Goal: Task Accomplishment & Management: Manage account settings

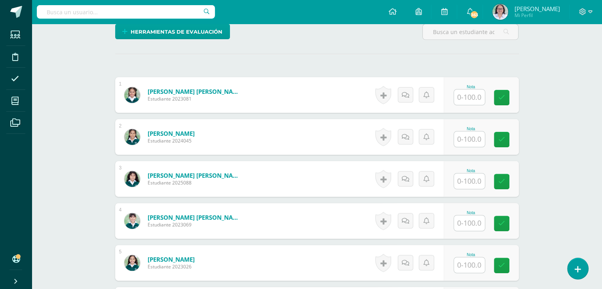
scroll to position [206, 0]
click at [467, 93] on input "text" at bounding box center [469, 96] width 31 height 15
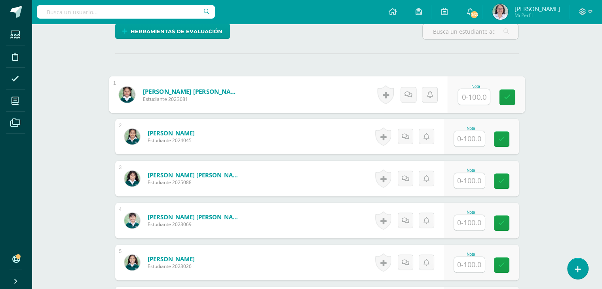
type input "0"
type input "100"
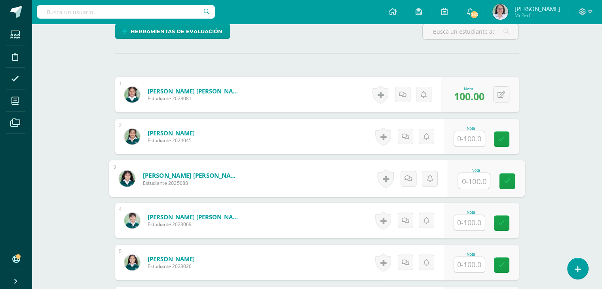
click at [465, 182] on input "text" at bounding box center [474, 181] width 32 height 16
type input "100"
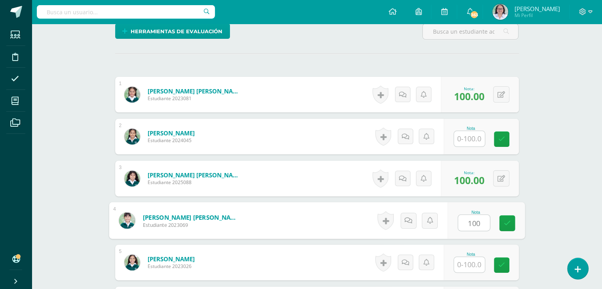
type input "100"
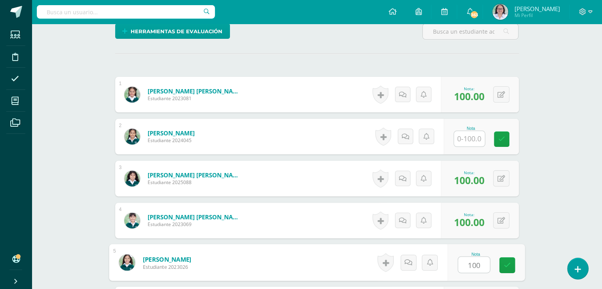
type input "100"
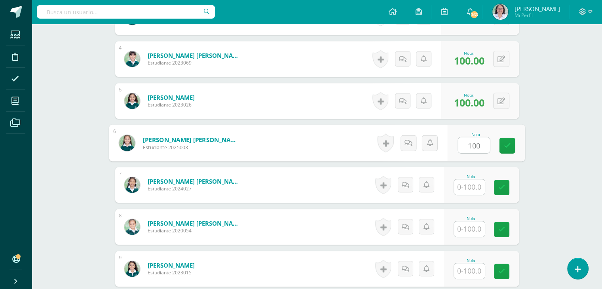
type input "100"
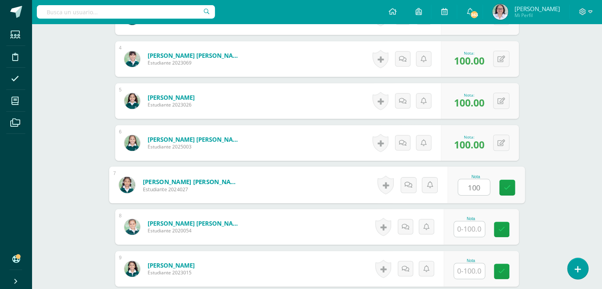
type input "100"
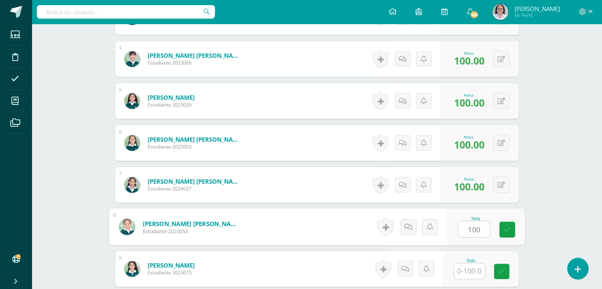
type input "100"
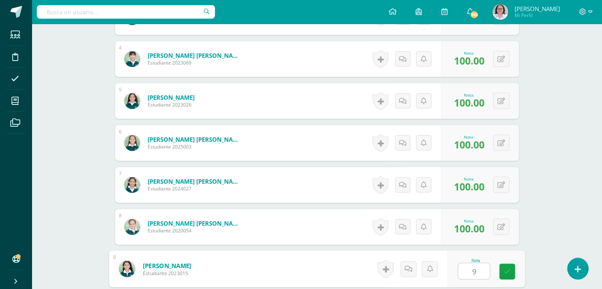
type input "90"
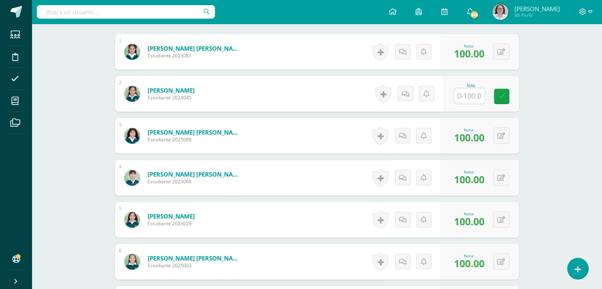
scroll to position [0, 0]
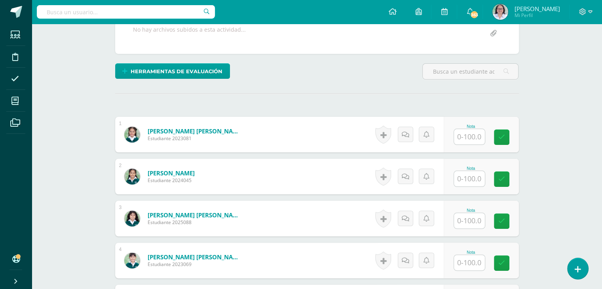
scroll to position [166, 0]
click at [465, 139] on input "text" at bounding box center [469, 136] width 31 height 15
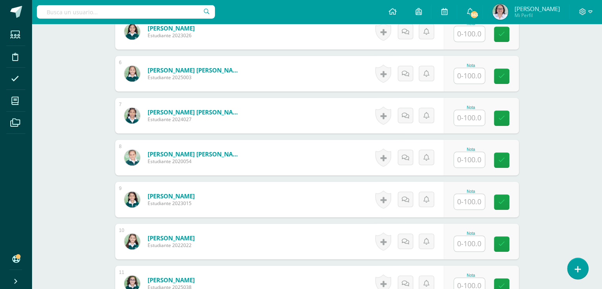
scroll to position [443, 0]
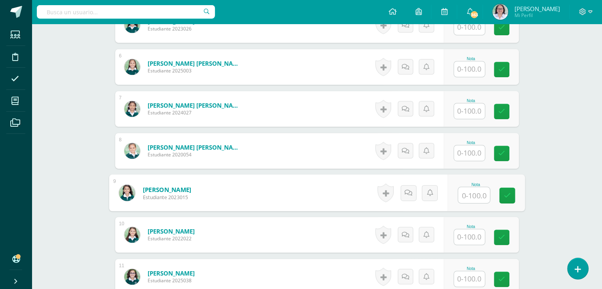
click at [470, 194] on input "text" at bounding box center [474, 195] width 32 height 16
type input "84"
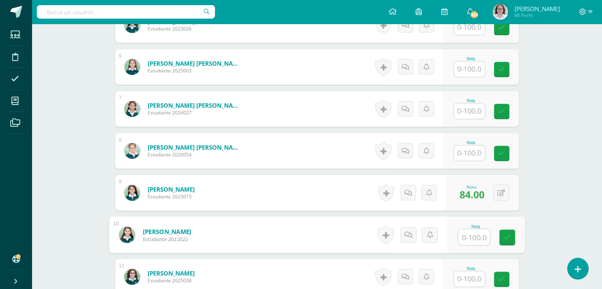
click at [469, 153] on input "text" at bounding box center [469, 152] width 31 height 15
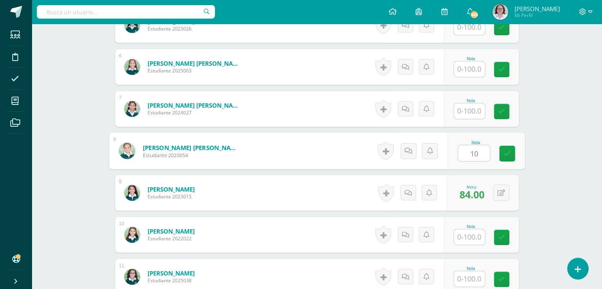
type input "100"
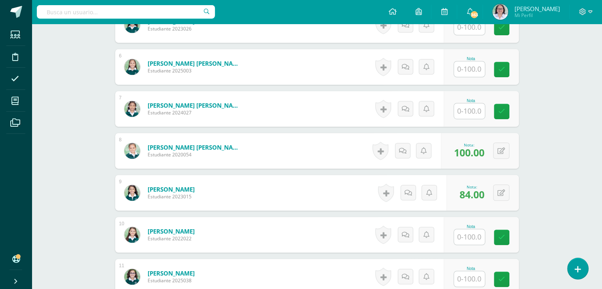
click at [476, 112] on input "text" at bounding box center [469, 110] width 31 height 15
type input "100"
click at [474, 68] on input "text" at bounding box center [469, 68] width 31 height 15
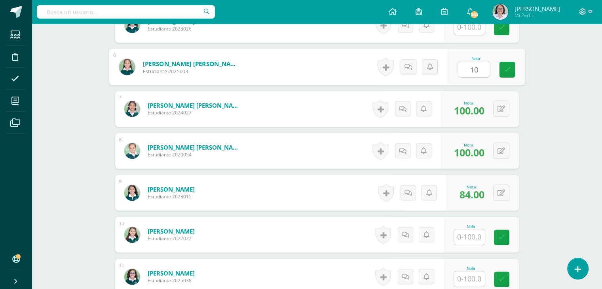
type input "100"
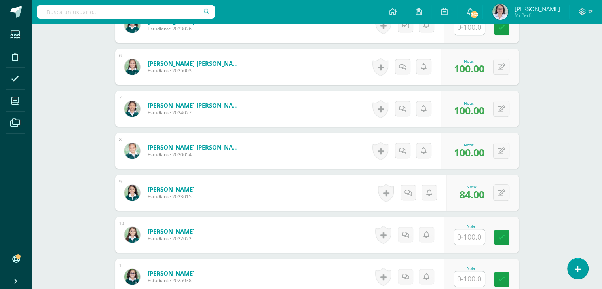
scroll to position [324, 0]
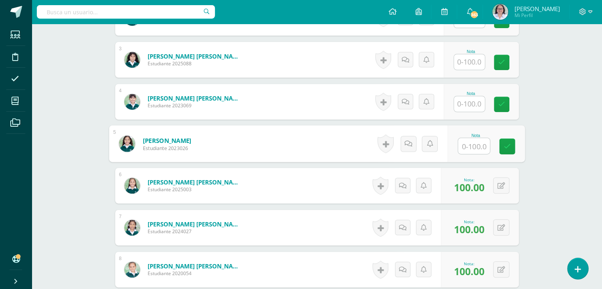
click at [468, 142] on input "text" at bounding box center [474, 146] width 32 height 16
type input "100"
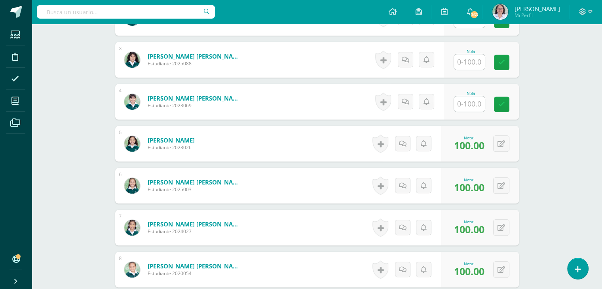
click at [465, 105] on input "text" at bounding box center [469, 103] width 31 height 15
type input "100"
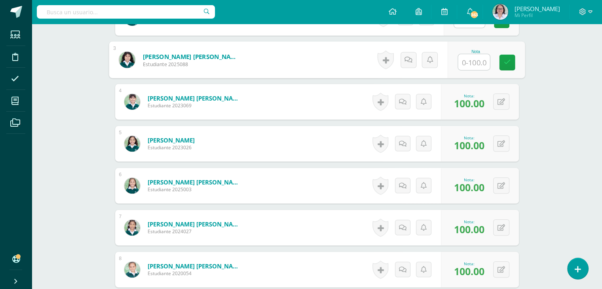
click at [466, 63] on input "text" at bounding box center [474, 62] width 32 height 16
type input "100"
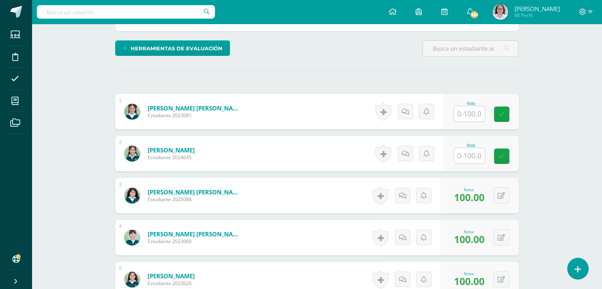
scroll to position [166, 0]
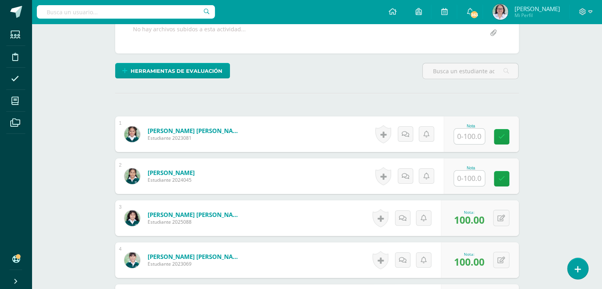
click at [468, 135] on input "text" at bounding box center [469, 136] width 31 height 15
type input "100"
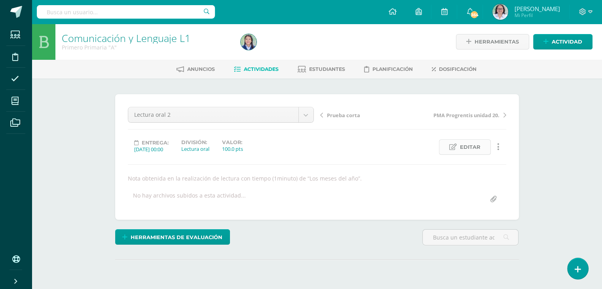
click at [476, 148] on span "Editar" at bounding box center [470, 147] width 21 height 15
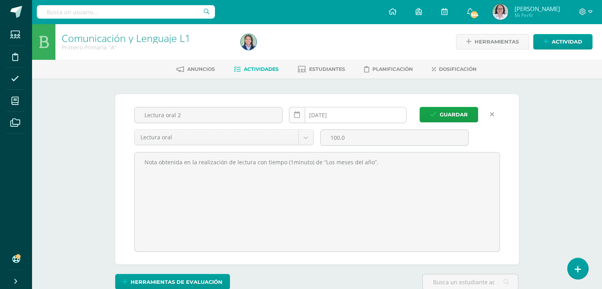
click at [299, 112] on icon at bounding box center [297, 115] width 6 height 7
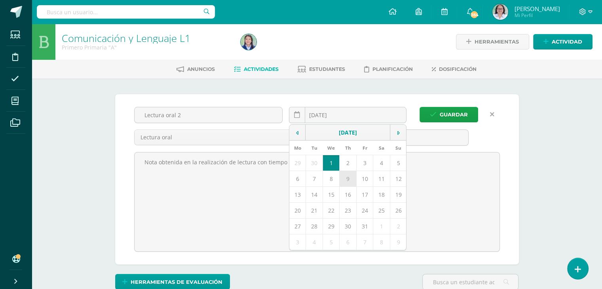
click at [351, 180] on td "9" at bounding box center [347, 179] width 17 height 16
type input "2025-10-09"
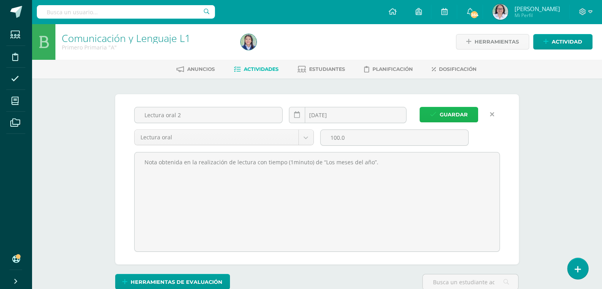
click at [448, 110] on span "Guardar" at bounding box center [454, 114] width 28 height 15
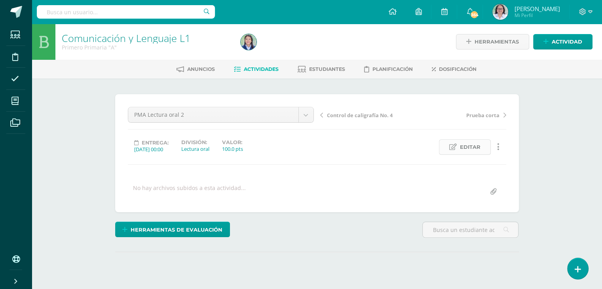
click at [472, 152] on span "Editar" at bounding box center [470, 147] width 21 height 15
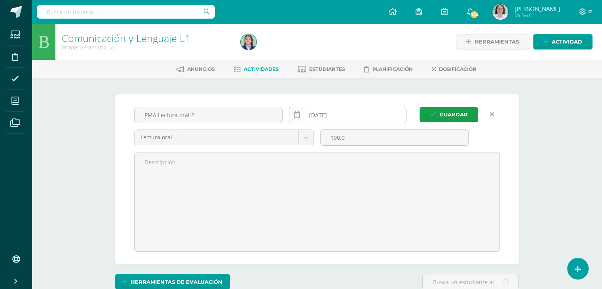
click at [298, 116] on icon at bounding box center [297, 115] width 6 height 7
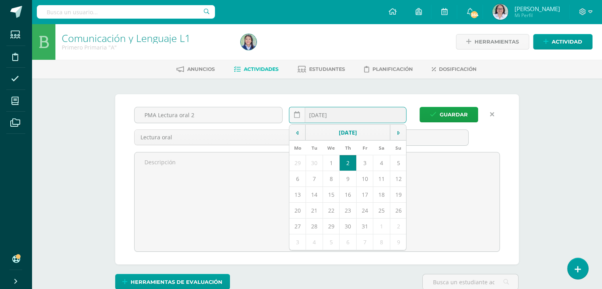
click at [367, 182] on td "10" at bounding box center [364, 179] width 17 height 16
type input "[DATE]"
click at [456, 108] on span "Guardar" at bounding box center [454, 114] width 28 height 15
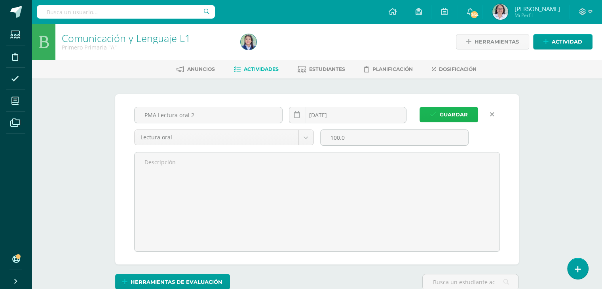
scroll to position [0, 0]
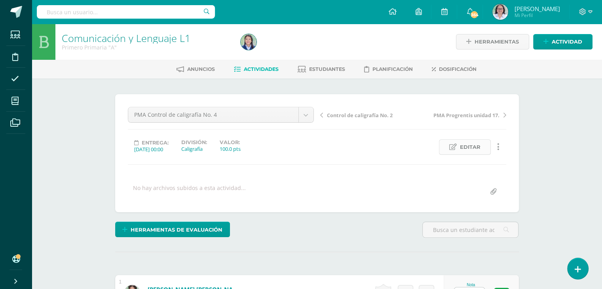
click at [470, 147] on span "Editar" at bounding box center [470, 147] width 21 height 15
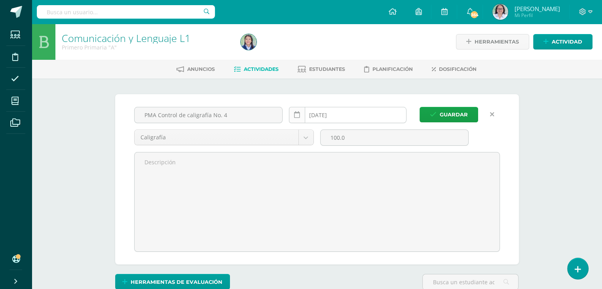
click at [297, 116] on icon at bounding box center [297, 115] width 6 height 7
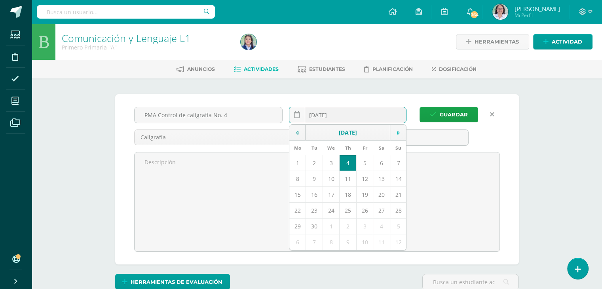
click at [397, 130] on icon at bounding box center [398, 133] width 2 height 6
click at [297, 175] on td "6" at bounding box center [297, 179] width 17 height 16
type input "[DATE]"
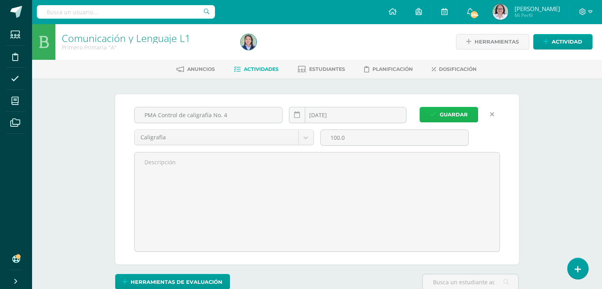
click at [456, 112] on span "Guardar" at bounding box center [454, 114] width 28 height 15
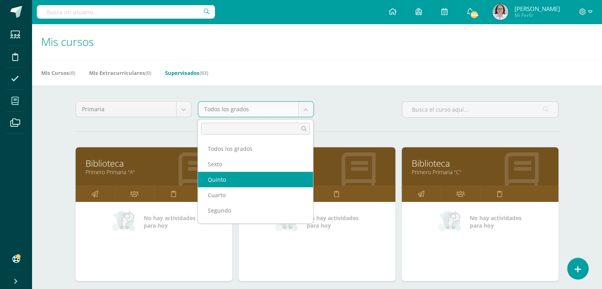
select select "16"
